Goal: Navigation & Orientation: Find specific page/section

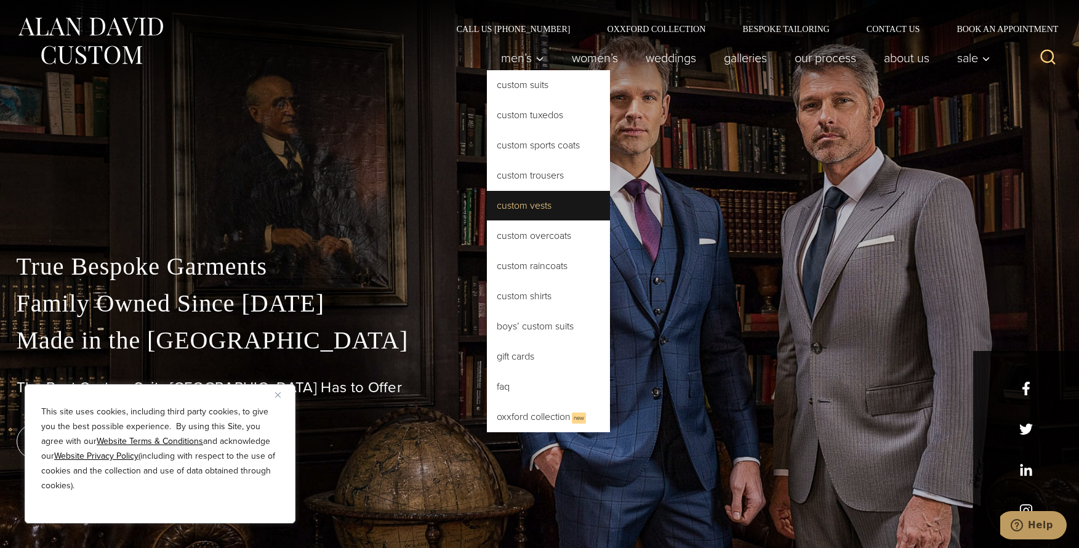
click at [532, 202] on link "Custom Vests" at bounding box center [548, 206] width 123 height 30
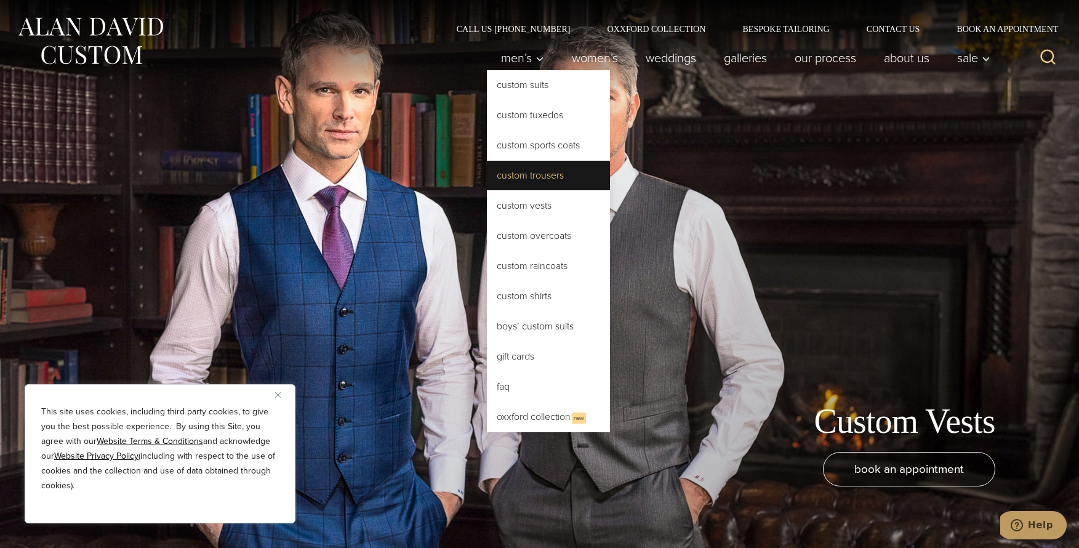
click at [525, 175] on link "Custom Trousers" at bounding box center [548, 176] width 123 height 30
